Goal: Information Seeking & Learning: Learn about a topic

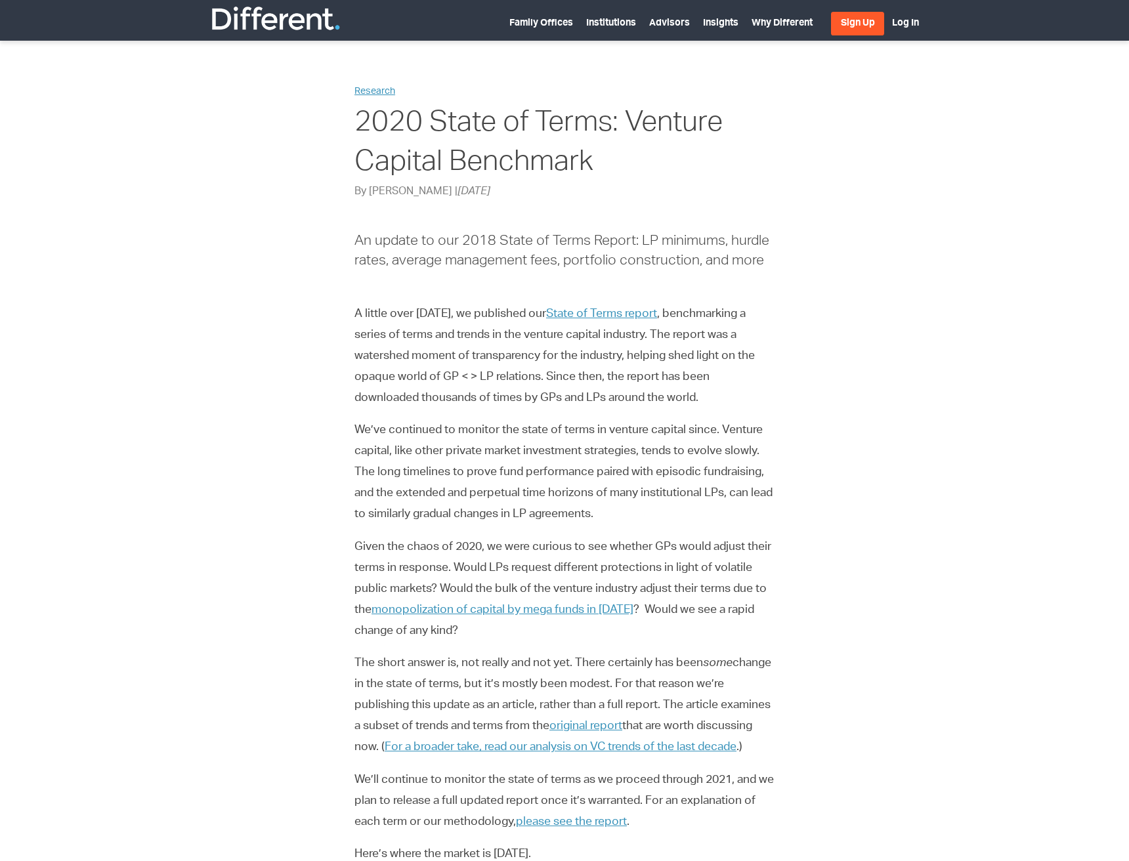
click at [448, 127] on h1 "2020 State of Terms: Venture Capital Benchmark" at bounding box center [564, 144] width 420 height 79
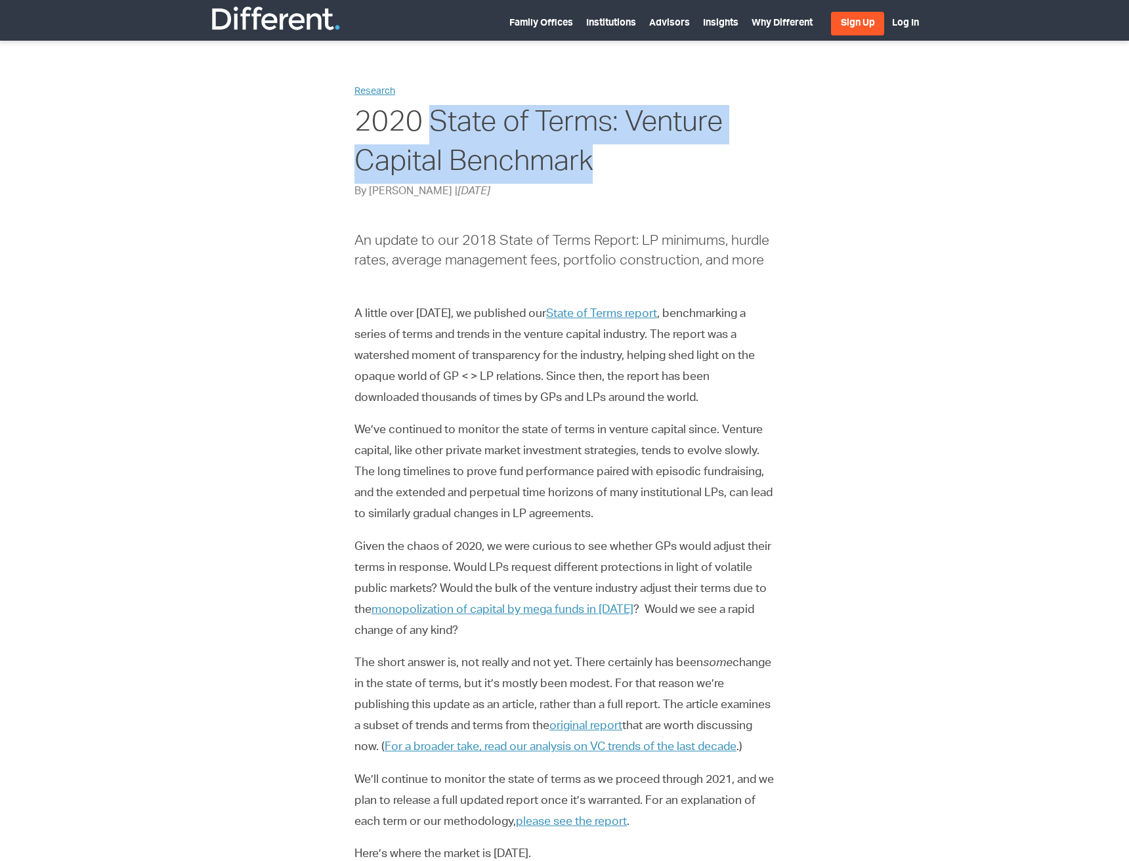
drag, startPoint x: 448, startPoint y: 130, endPoint x: 473, endPoint y: 155, distance: 35.7
click at [473, 155] on h1 "2020 State of Terms: Venture Capital Benchmark" at bounding box center [564, 144] width 420 height 79
copy h1 "State of Terms: Venture Capital Benchmark"
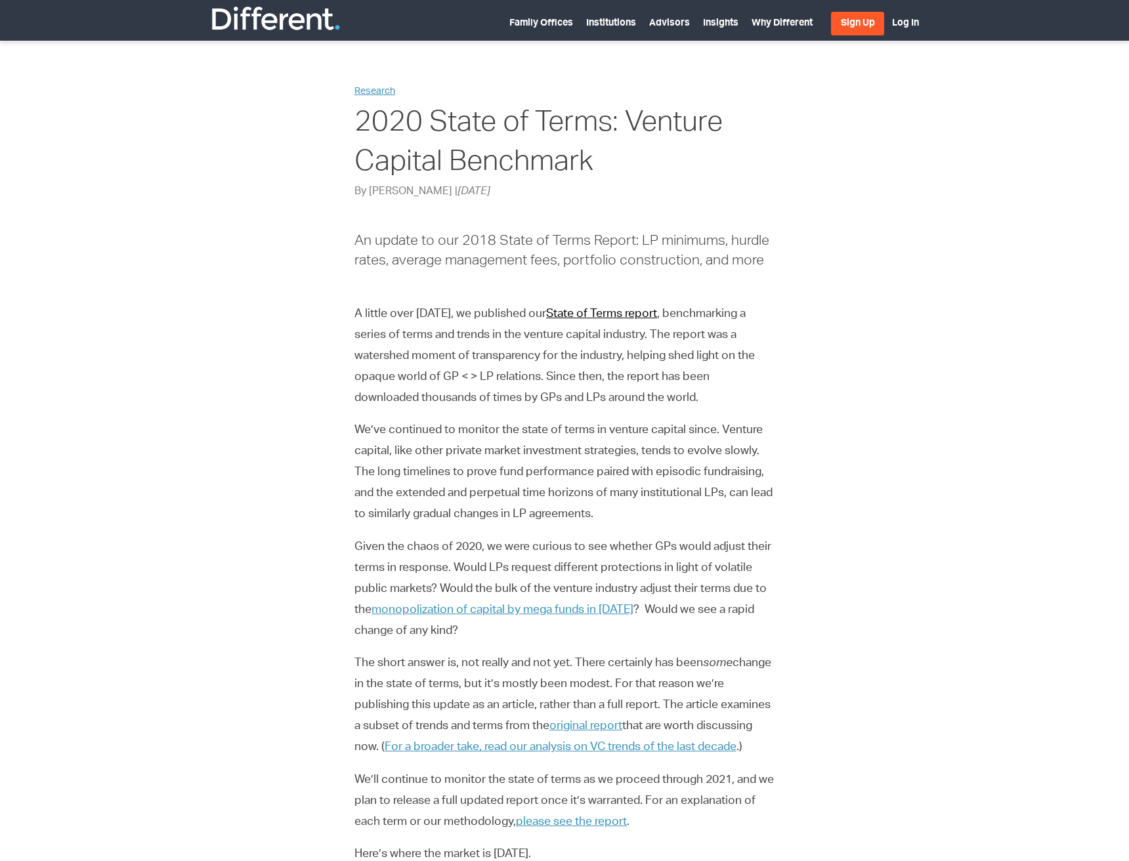
click at [657, 310] on link "State of Terms report" at bounding box center [601, 314] width 111 height 12
click at [636, 308] on link "State of Terms report" at bounding box center [601, 314] width 111 height 12
